Goal: Task Accomplishment & Management: Complete application form

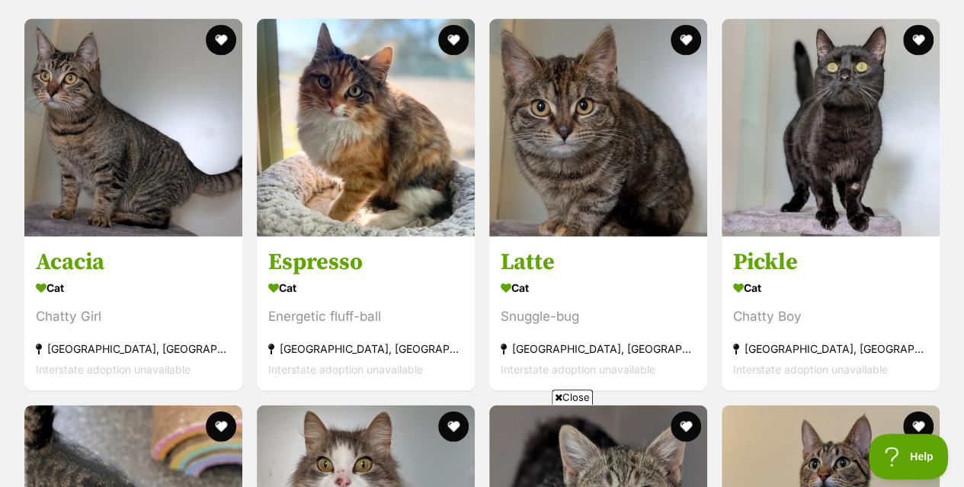
scroll to position [1445, 0]
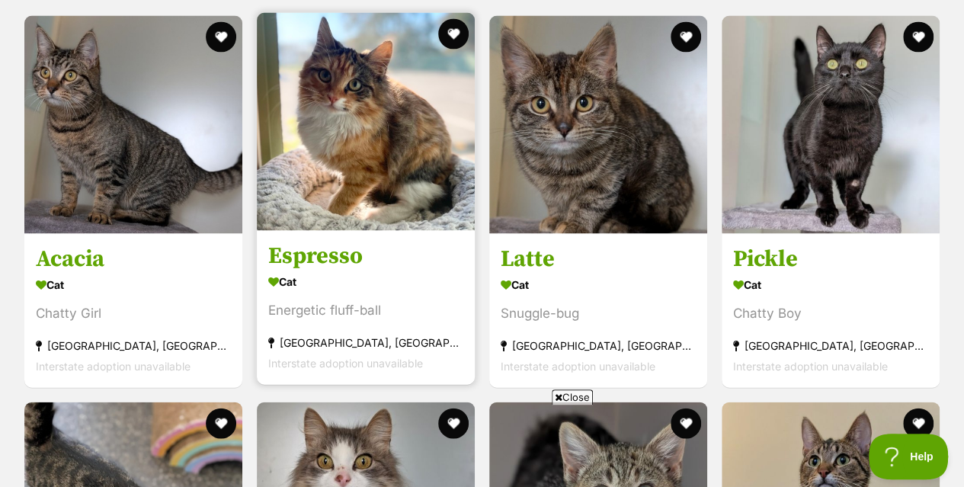
click at [366, 133] on img at bounding box center [366, 121] width 218 height 218
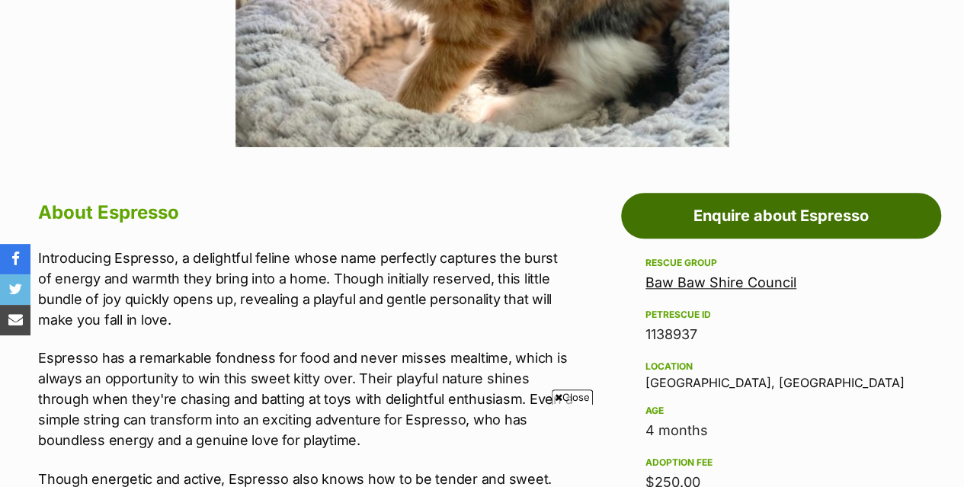
click at [774, 213] on link "Enquire about Espresso" at bounding box center [781, 216] width 320 height 46
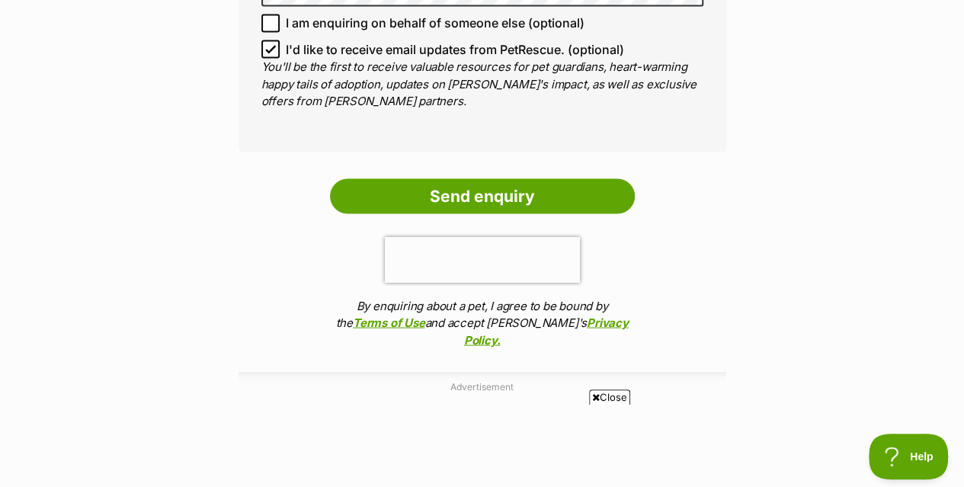
scroll to position [1396, 0]
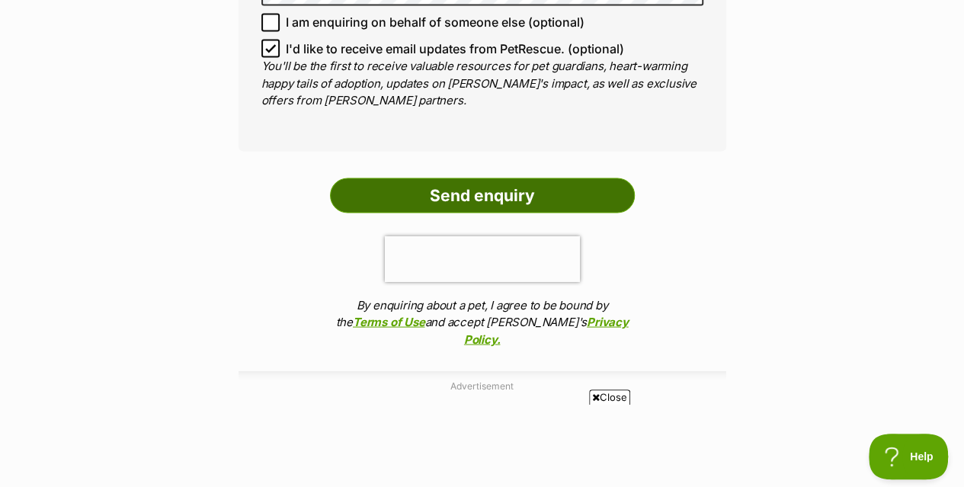
click at [494, 191] on input "Send enquiry" at bounding box center [482, 195] width 305 height 35
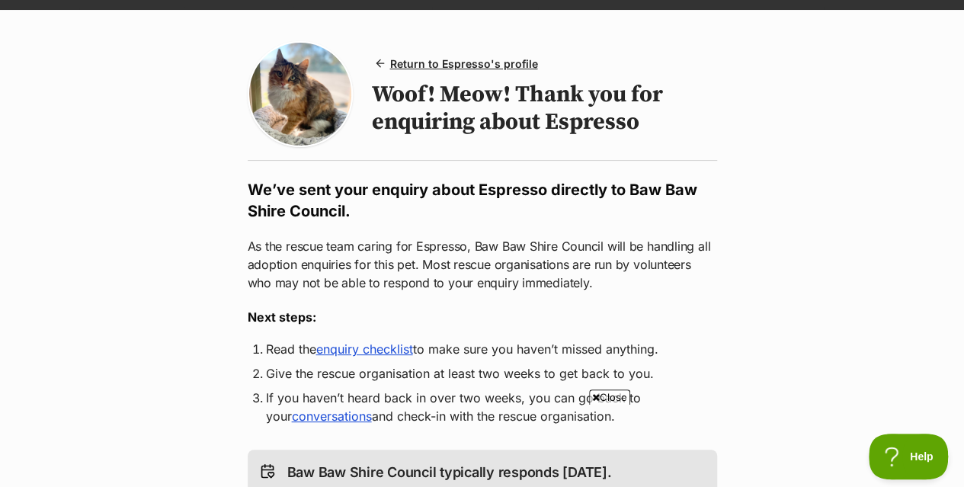
scroll to position [98, 0]
